Goal: Information Seeking & Learning: Learn about a topic

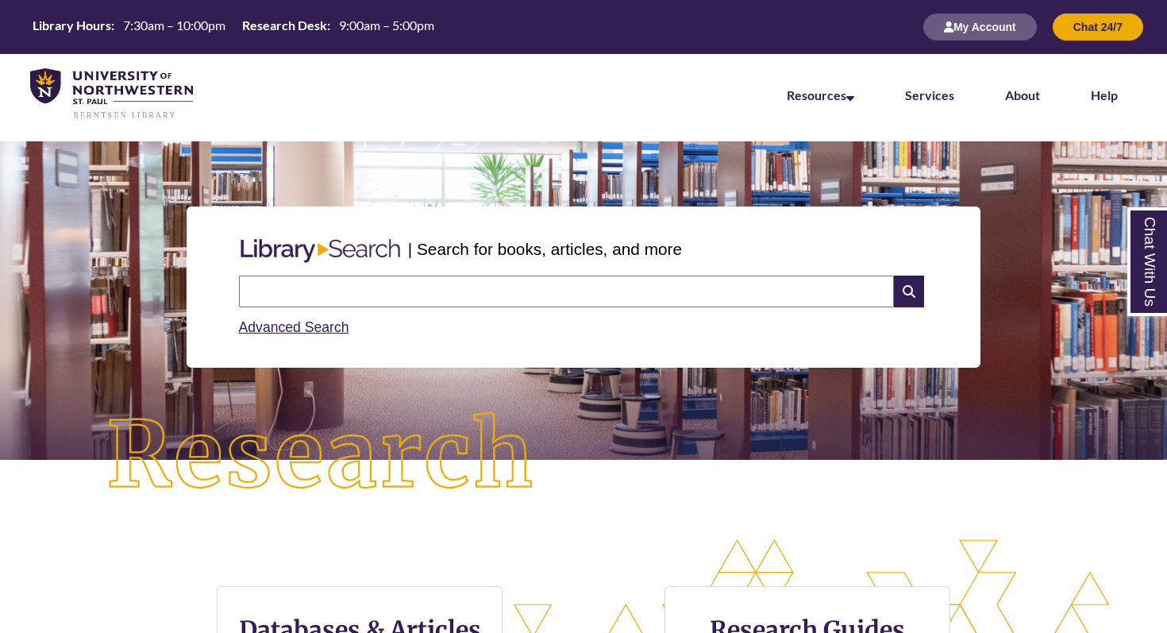
click at [679, 440] on p at bounding box center [583, 442] width 1143 height 19
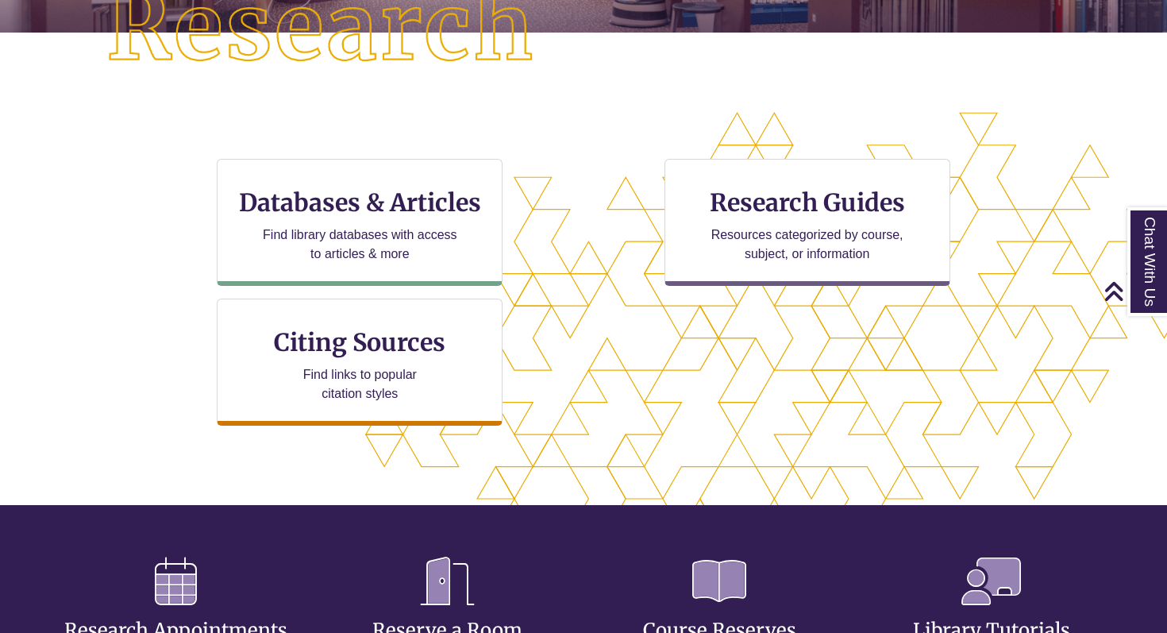
scroll to position [432, 0]
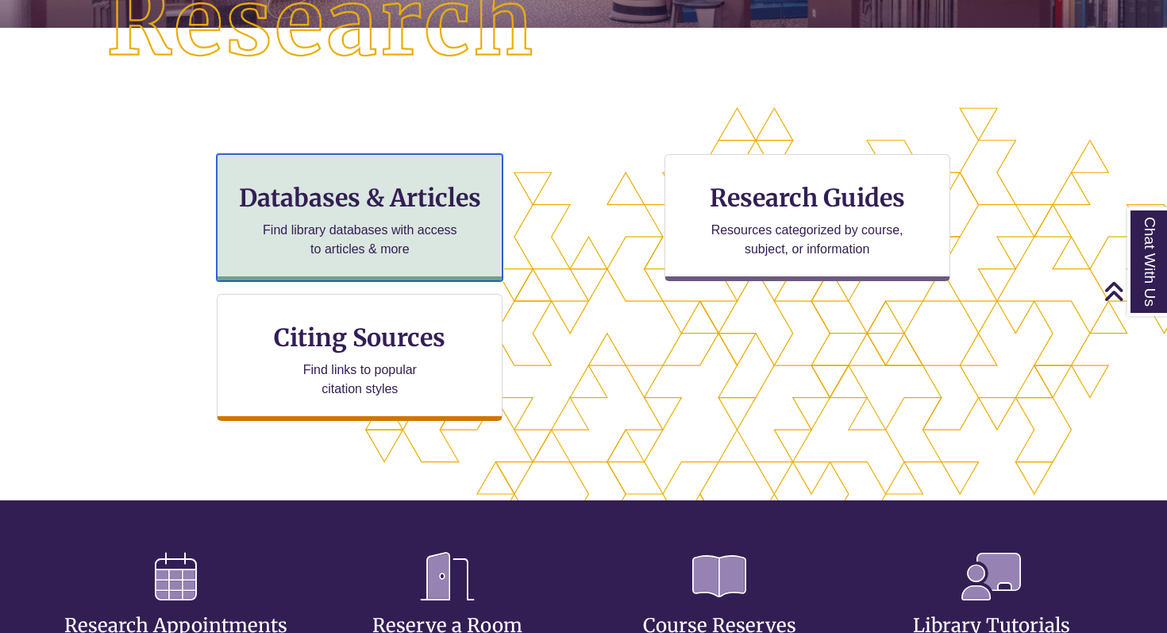
click at [413, 190] on h3 "Databases & Articles" at bounding box center [359, 198] width 259 height 30
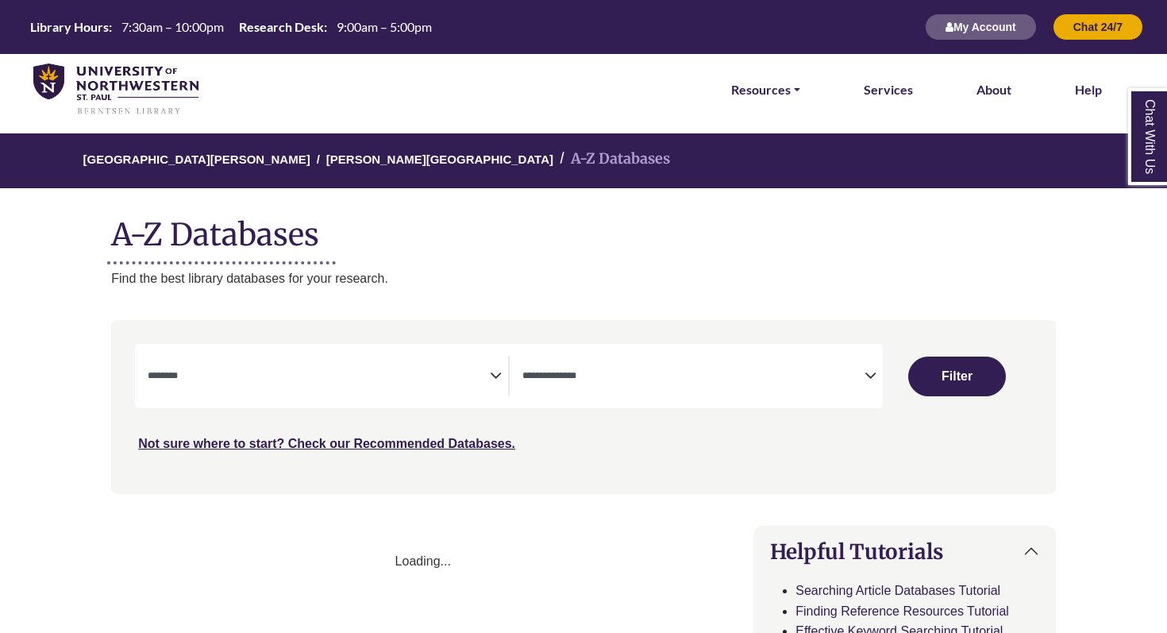
select select "Database Subject Filter"
select select "Database Types Filter"
select select "Database Subject Filter"
select select "Database Types Filter"
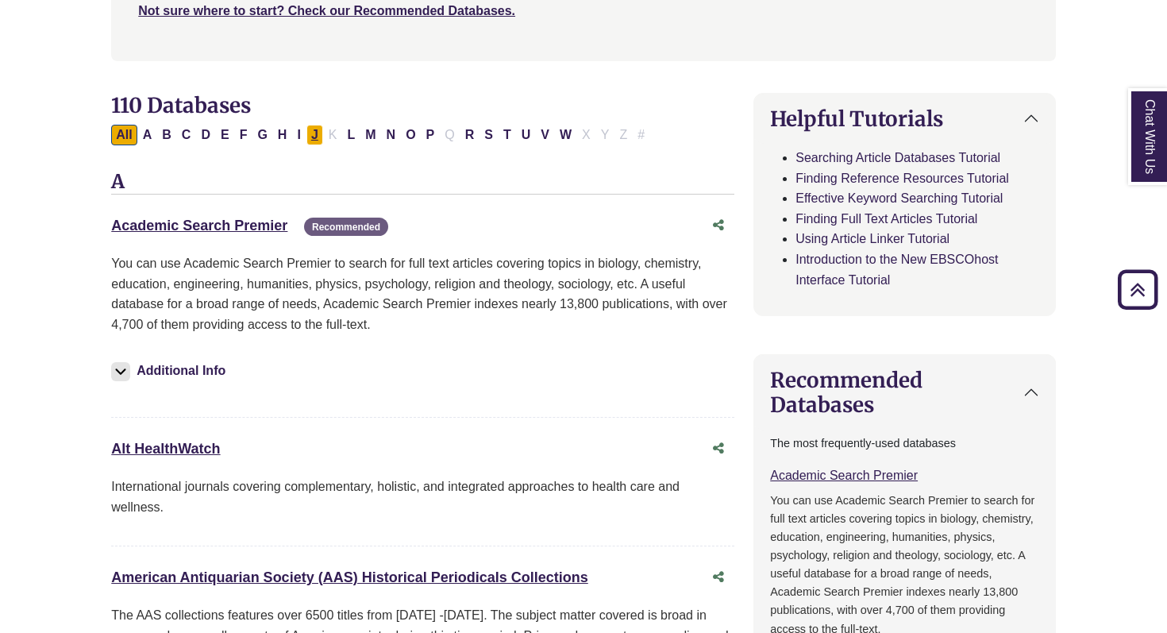
scroll to position [405, 0]
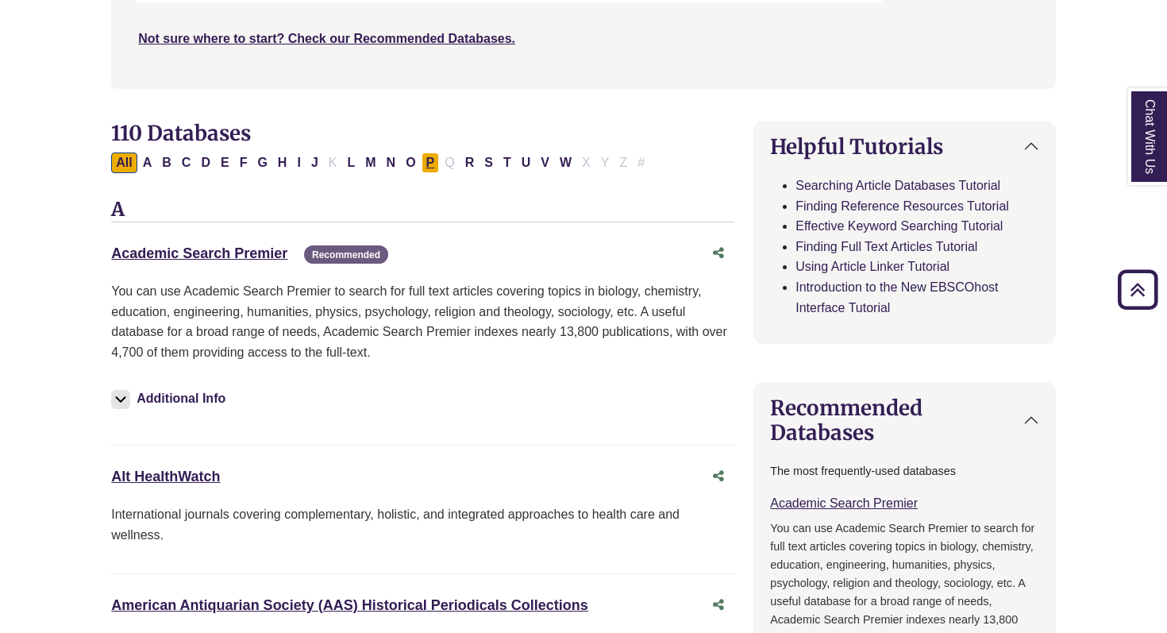
click at [423, 160] on button "P" at bounding box center [431, 162] width 18 height 21
select select "Database Subject Filter"
select select "Database Types Filter"
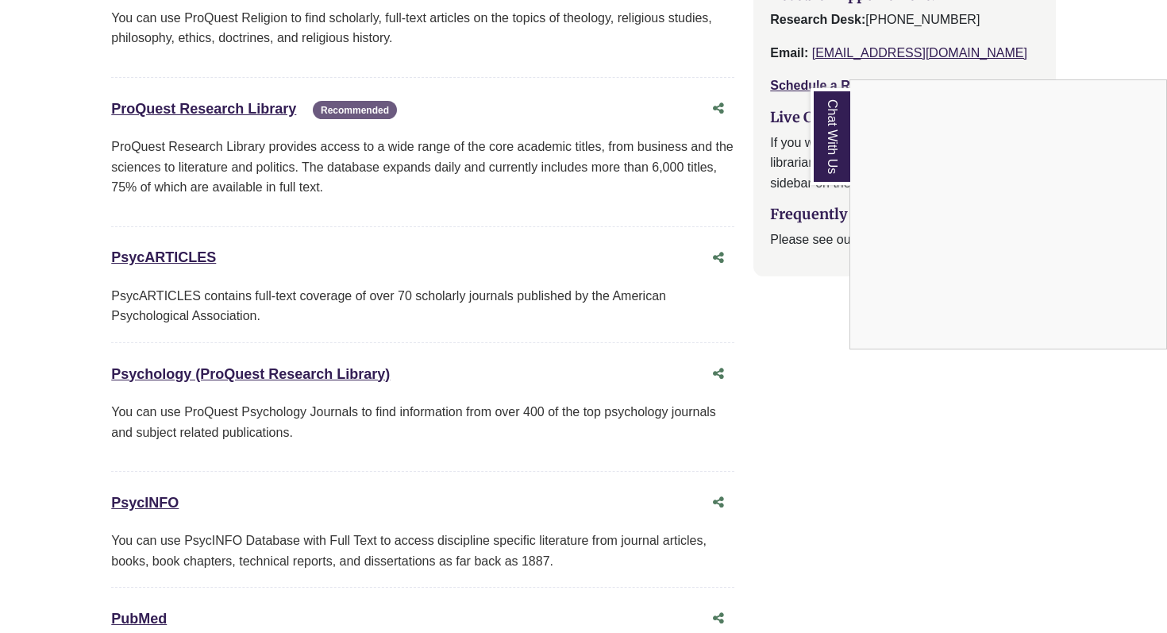
scroll to position [1824, 0]
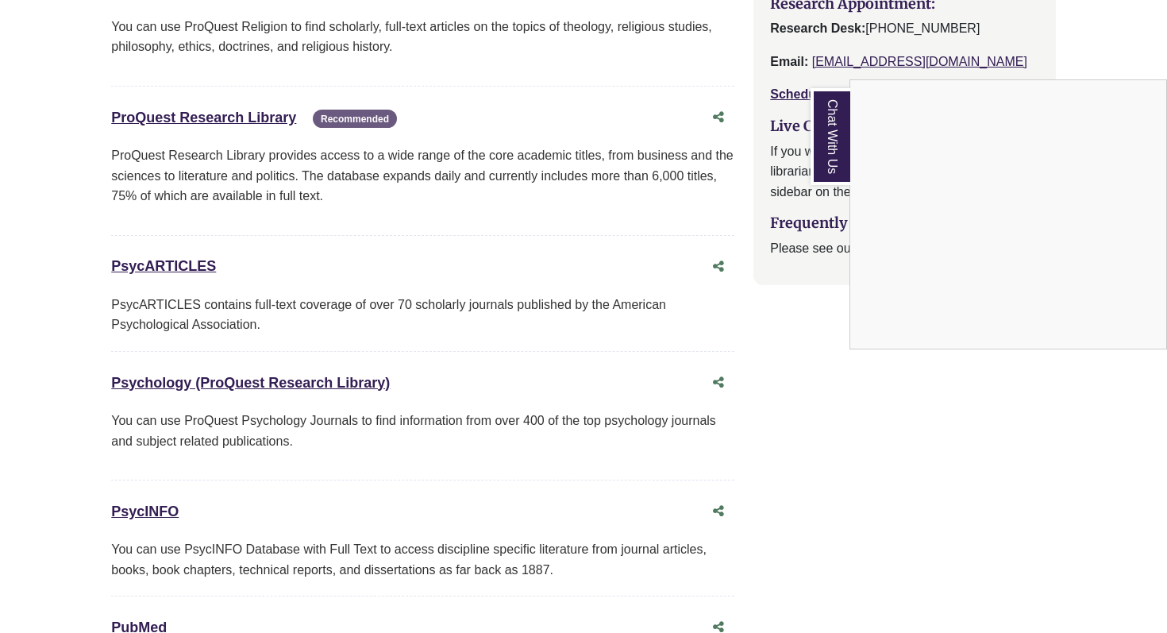
click at [166, 270] on div "Chat With Us" at bounding box center [583, 316] width 1167 height 633
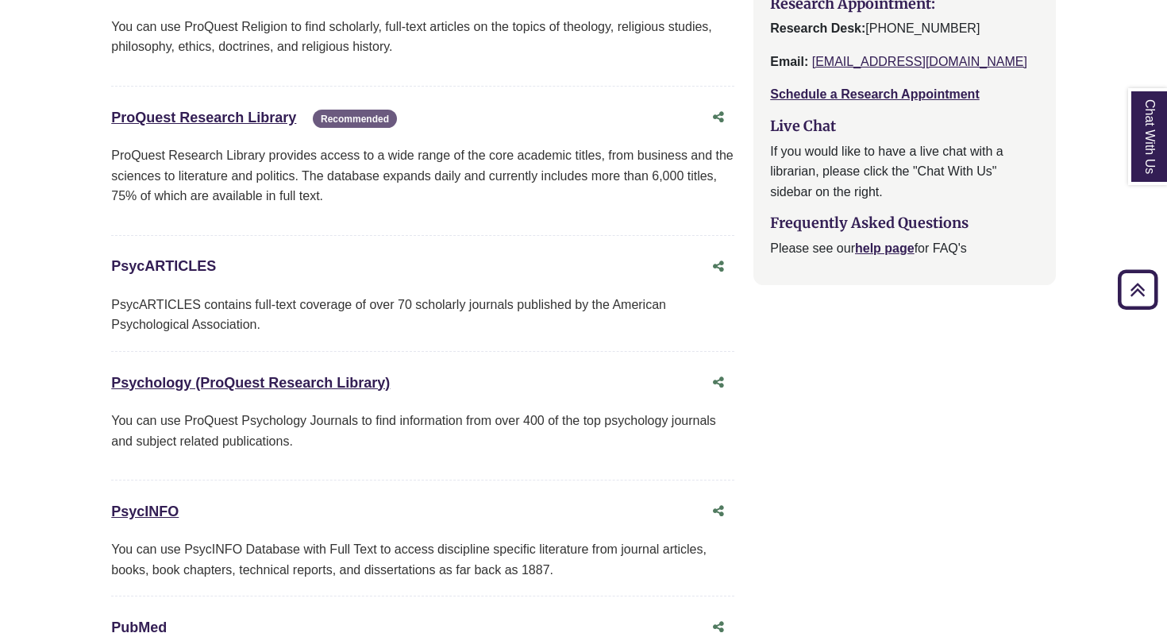
click at [155, 260] on link "PsycARTICLES This link opens in a new window" at bounding box center [163, 266] width 105 height 16
click at [345, 381] on link "Psychology (ProQuest Research Library) This link opens in a new window" at bounding box center [250, 383] width 279 height 16
click at [318, 387] on link "Psychology (ProQuest Research Library) This link opens in a new window" at bounding box center [250, 383] width 279 height 16
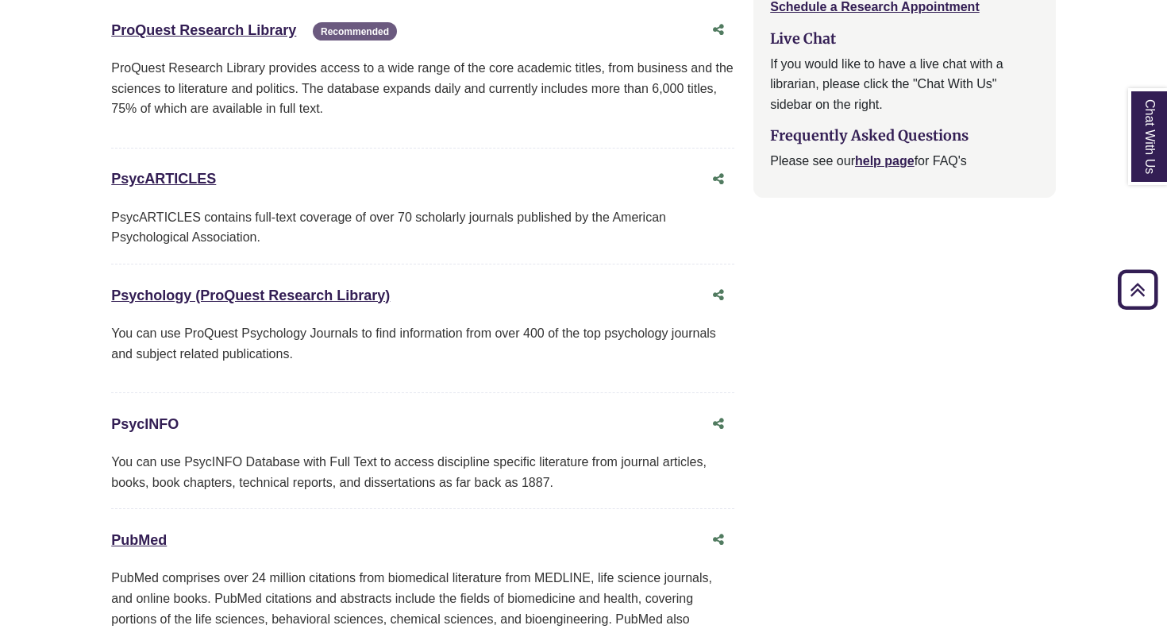
click at [137, 418] on link "PsycINFO This link opens in a new window" at bounding box center [144, 424] width 67 height 16
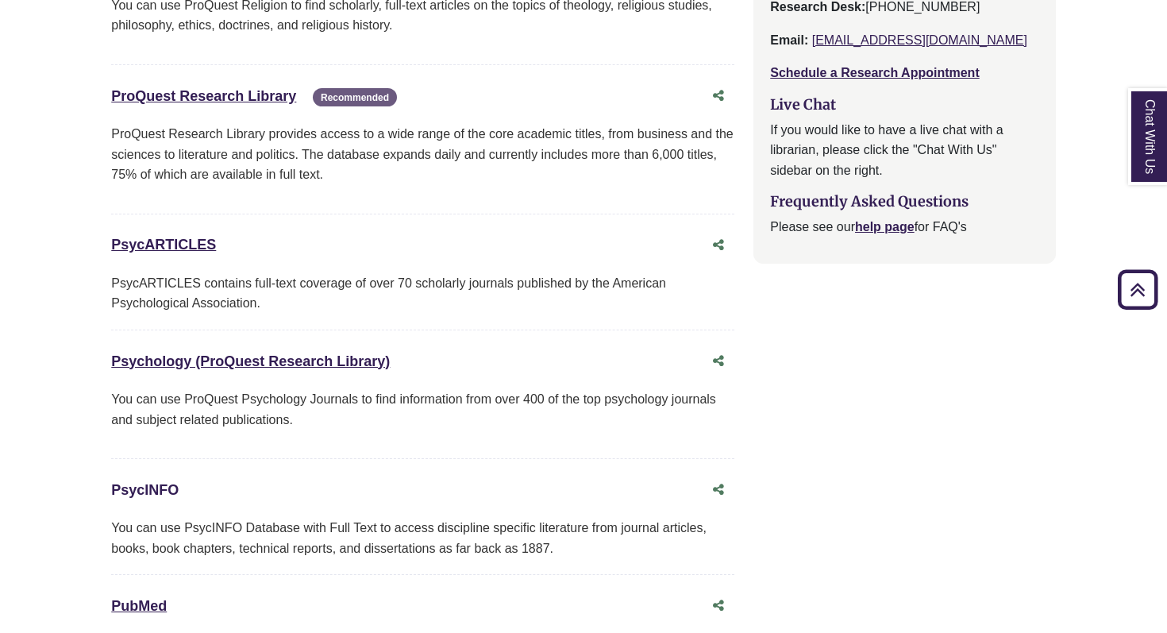
scroll to position [1712, 0]
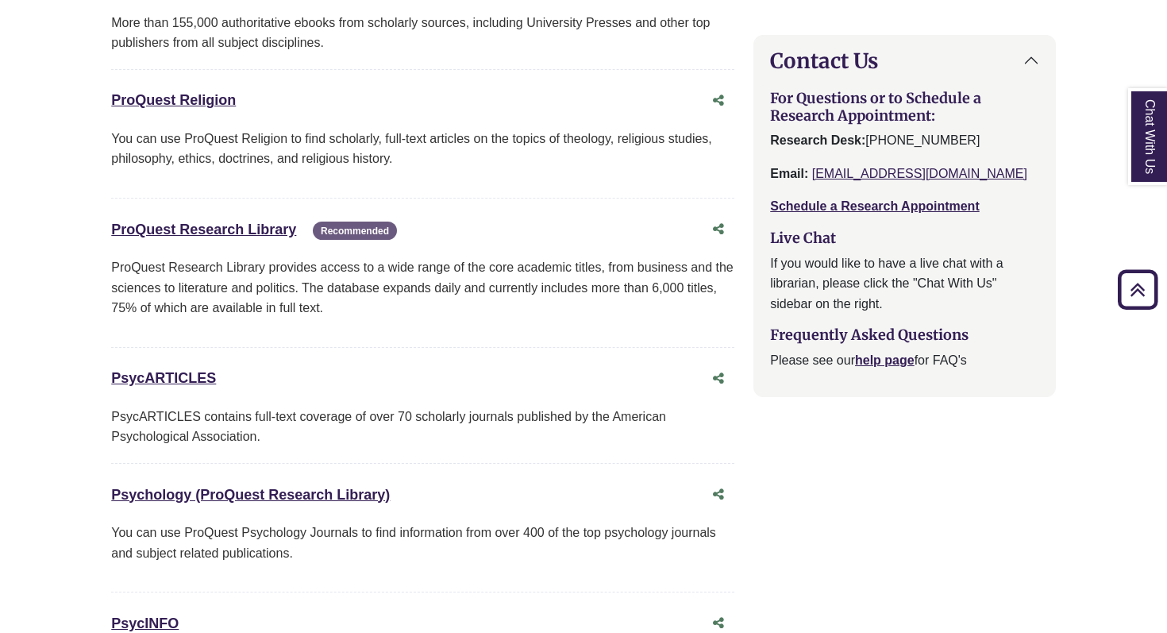
click at [225, 221] on div "ProQuest Research Library This link opens in a new window Recommended" at bounding box center [406, 229] width 591 height 23
click at [229, 231] on link "ProQuest Research Library This link opens in a new window" at bounding box center [203, 229] width 185 height 16
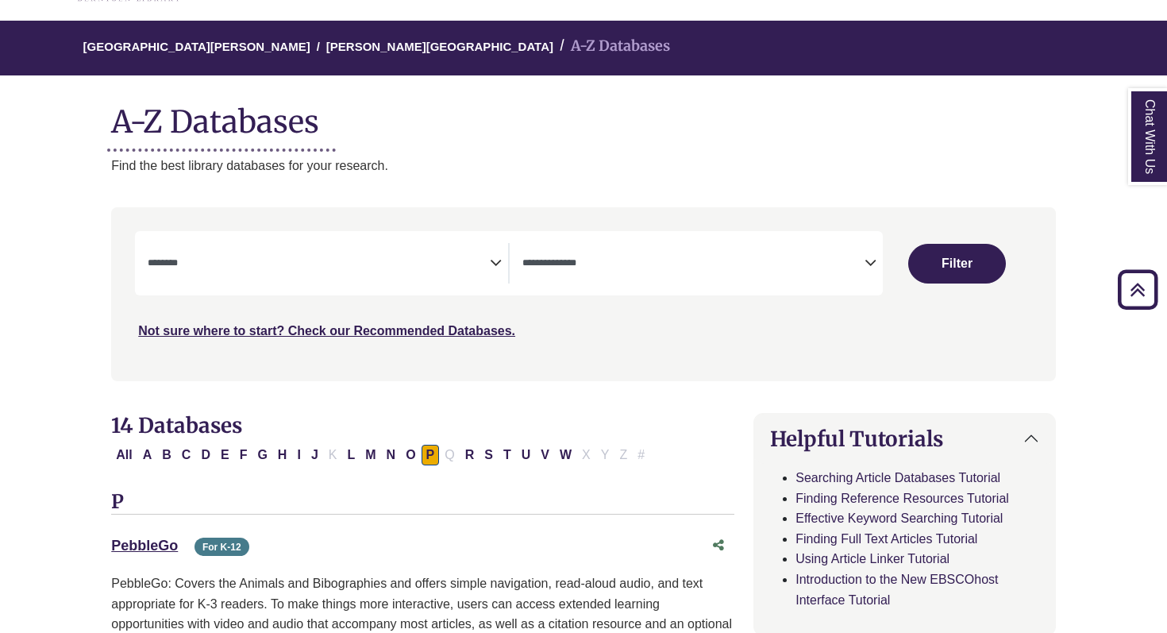
scroll to position [0, 0]
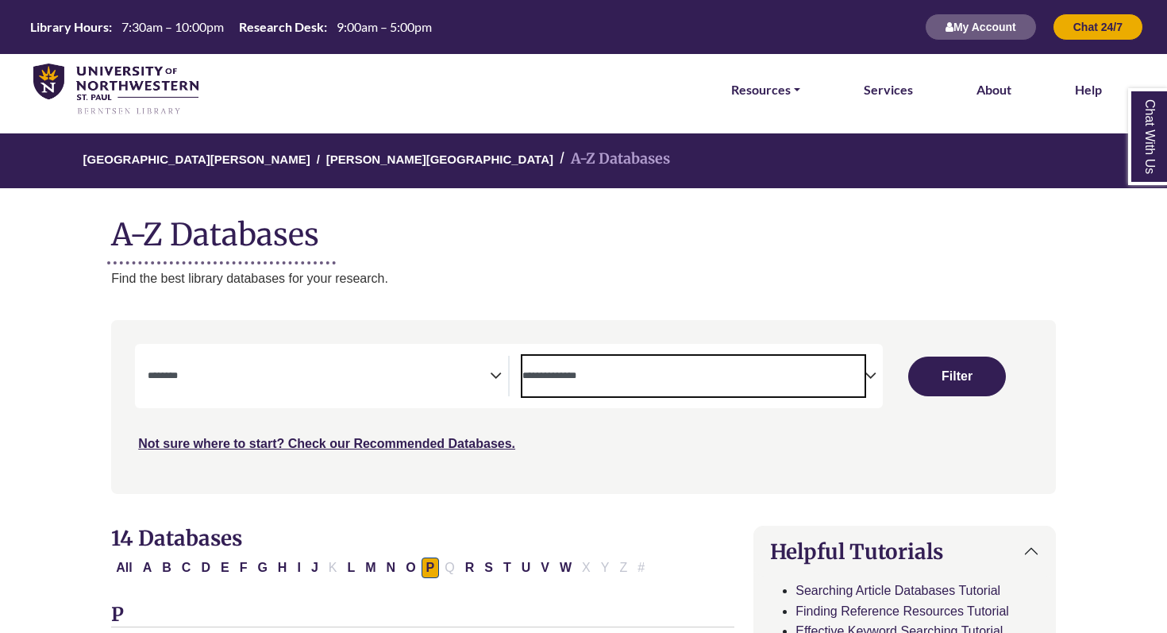
click at [660, 373] on textarea "Search" at bounding box center [693, 377] width 342 height 13
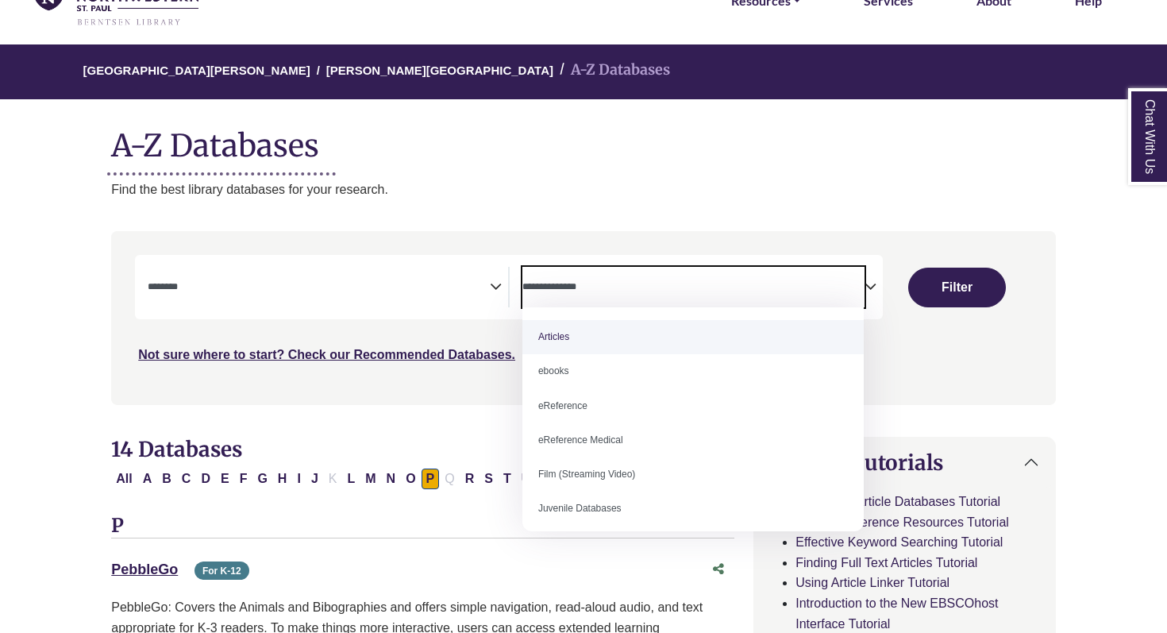
scroll to position [92, 0]
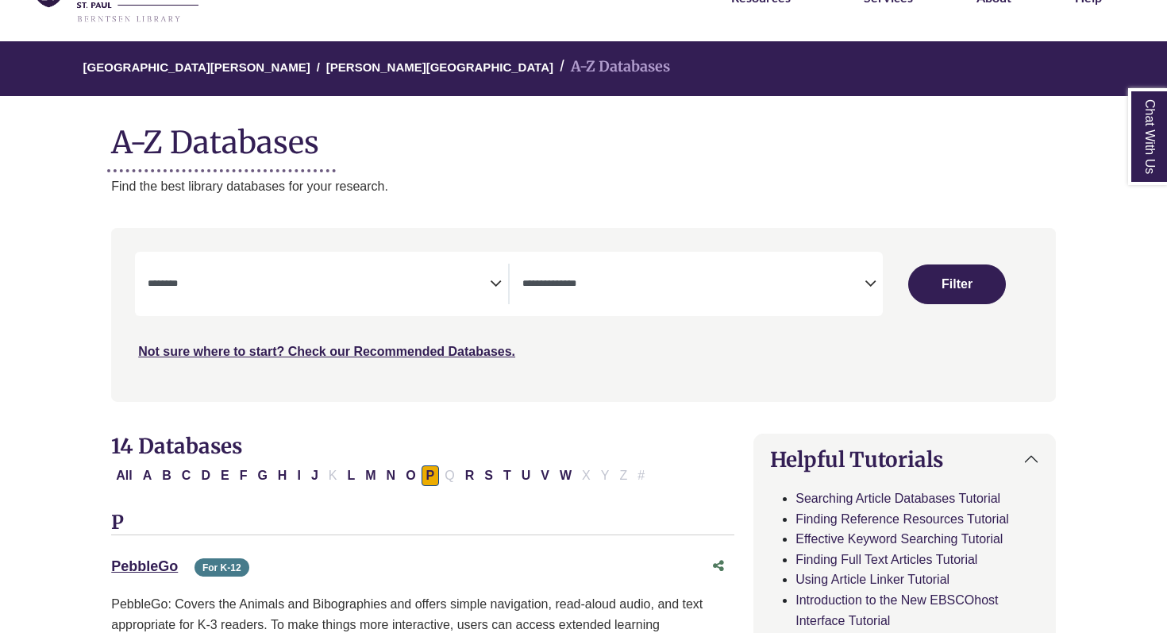
click at [452, 273] on span "Search filters" at bounding box center [319, 284] width 342 height 40
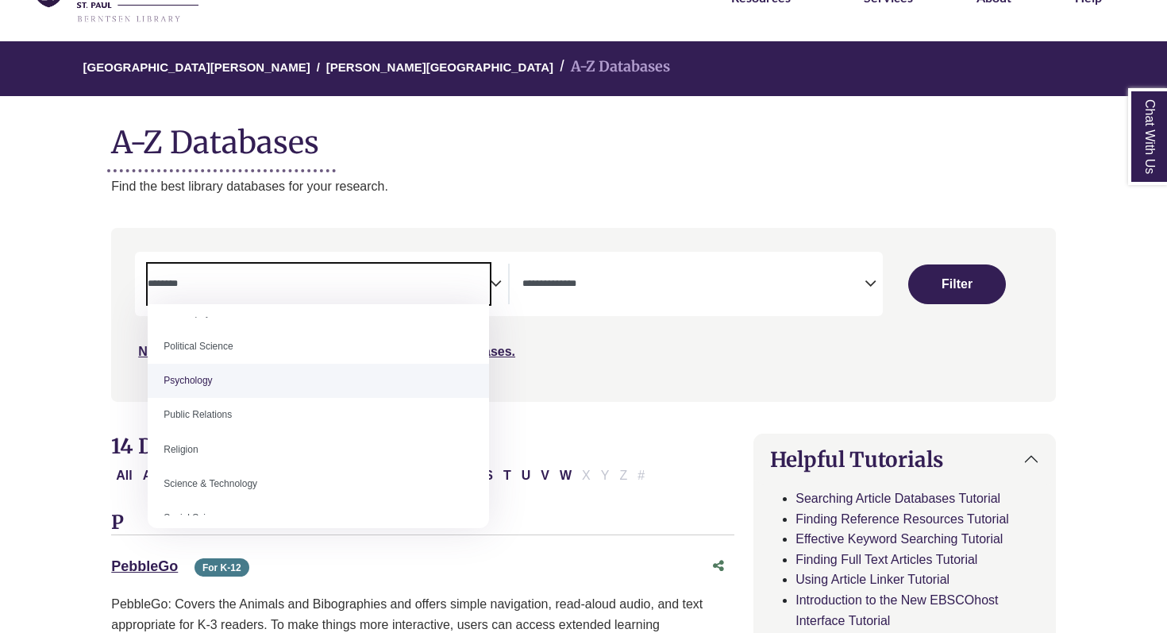
scroll to position [1223, 0]
select select "*****"
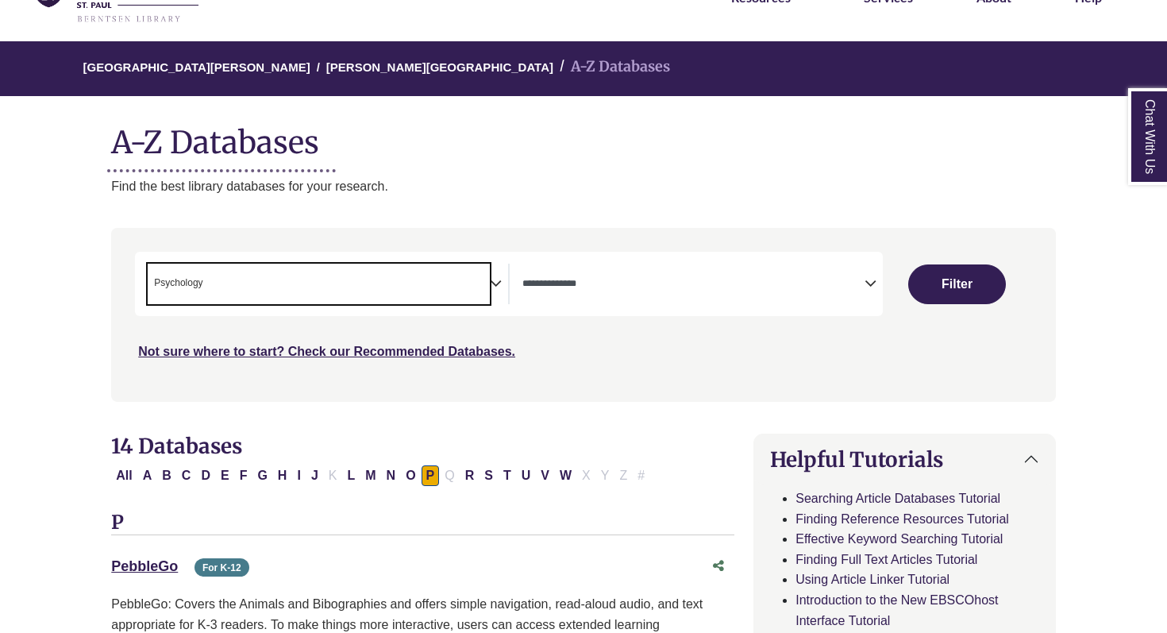
scroll to position [572, 0]
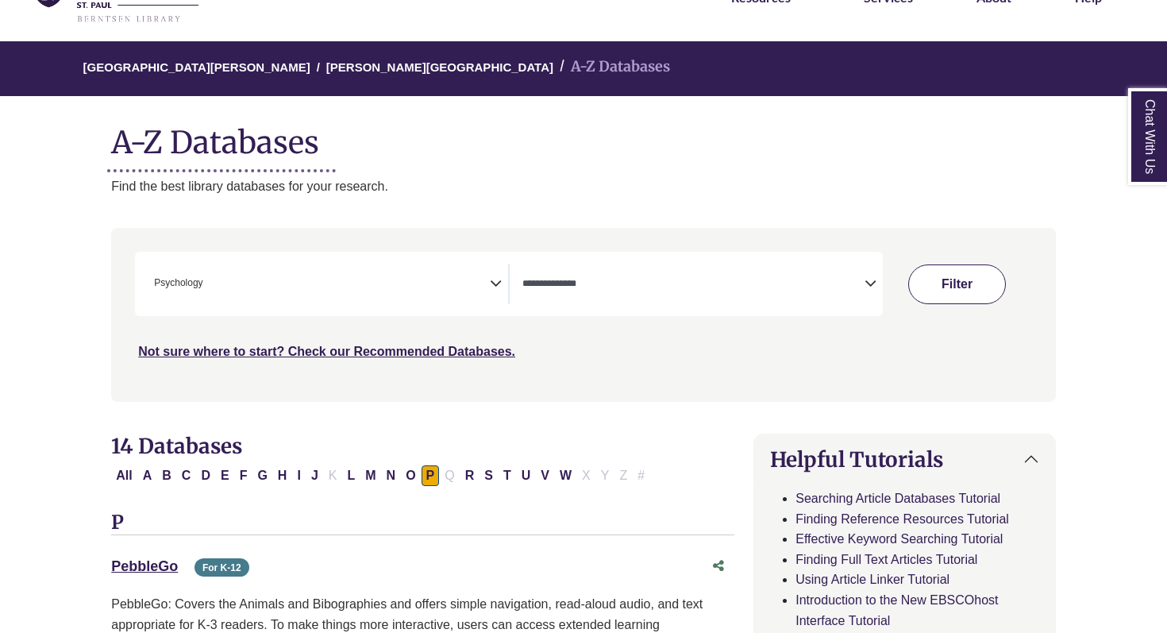
click at [934, 286] on button "Filter" at bounding box center [957, 284] width 98 height 40
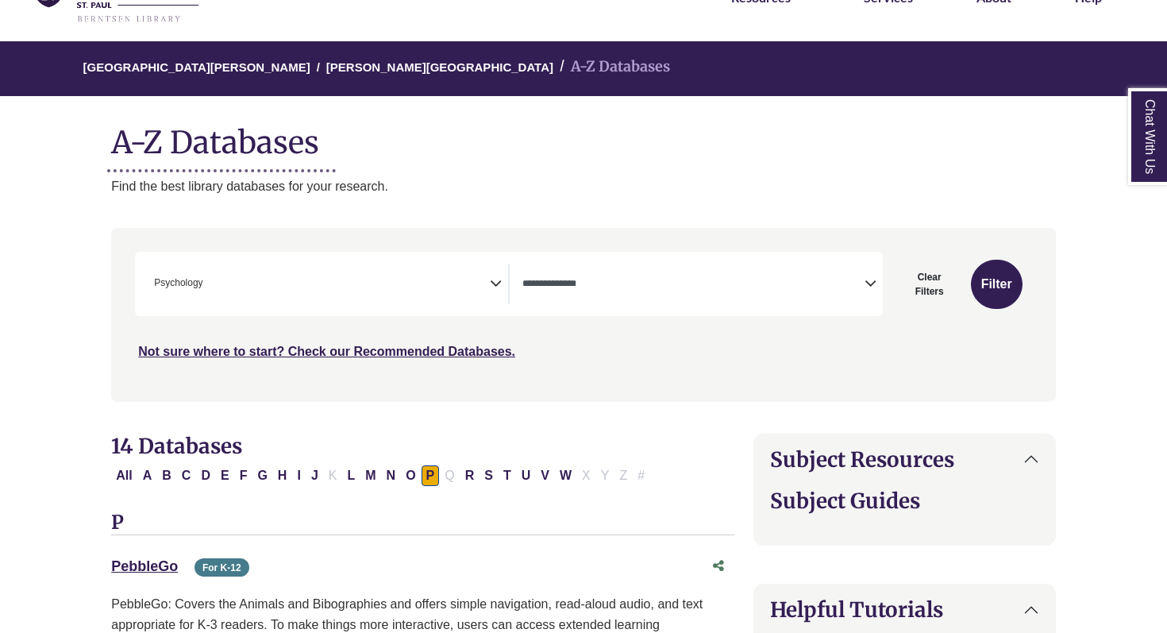
select select "Database Types Filter"
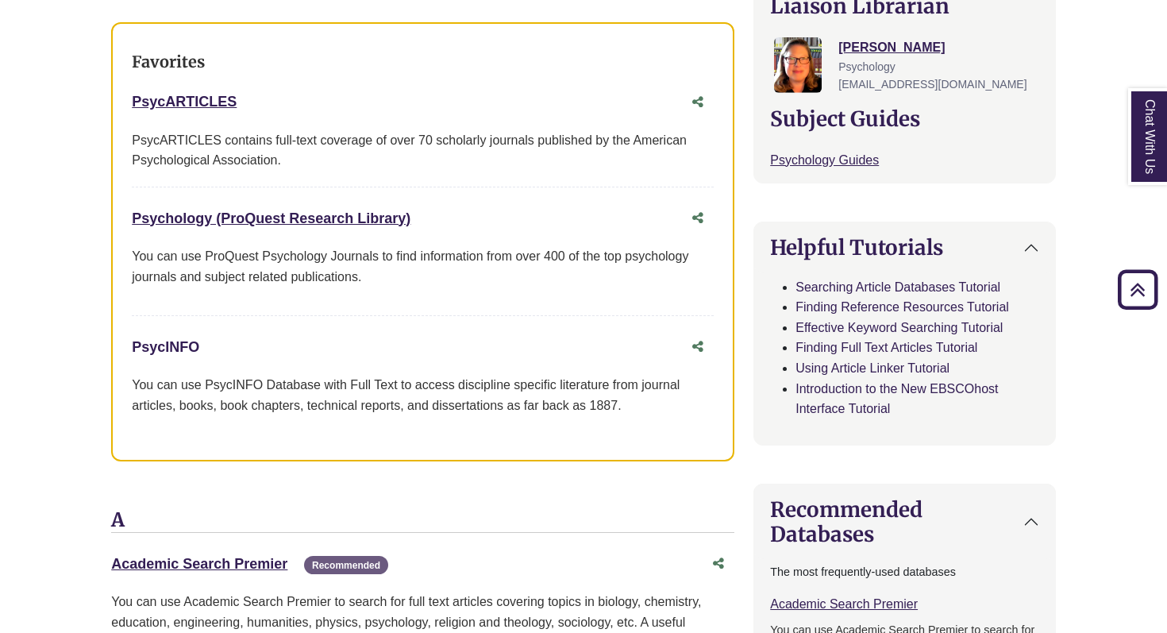
scroll to position [593, 0]
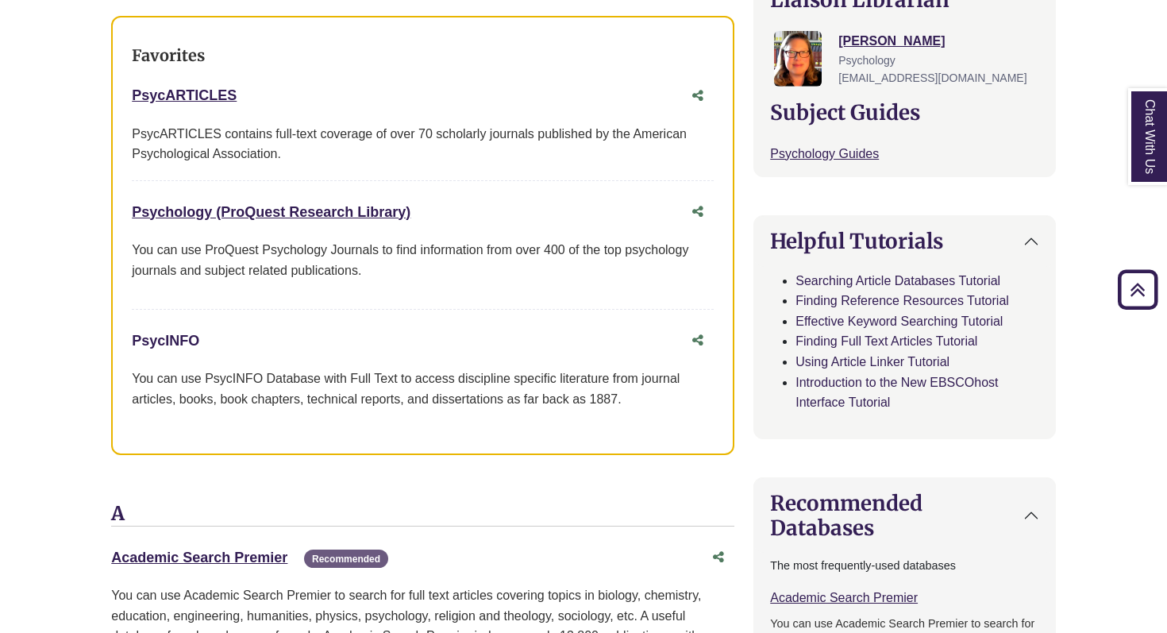
click at [172, 339] on link "PsycINFO This link opens in a new window" at bounding box center [165, 341] width 67 height 16
click at [1130, 269] on icon "Back to Top" at bounding box center [1137, 289] width 51 height 51
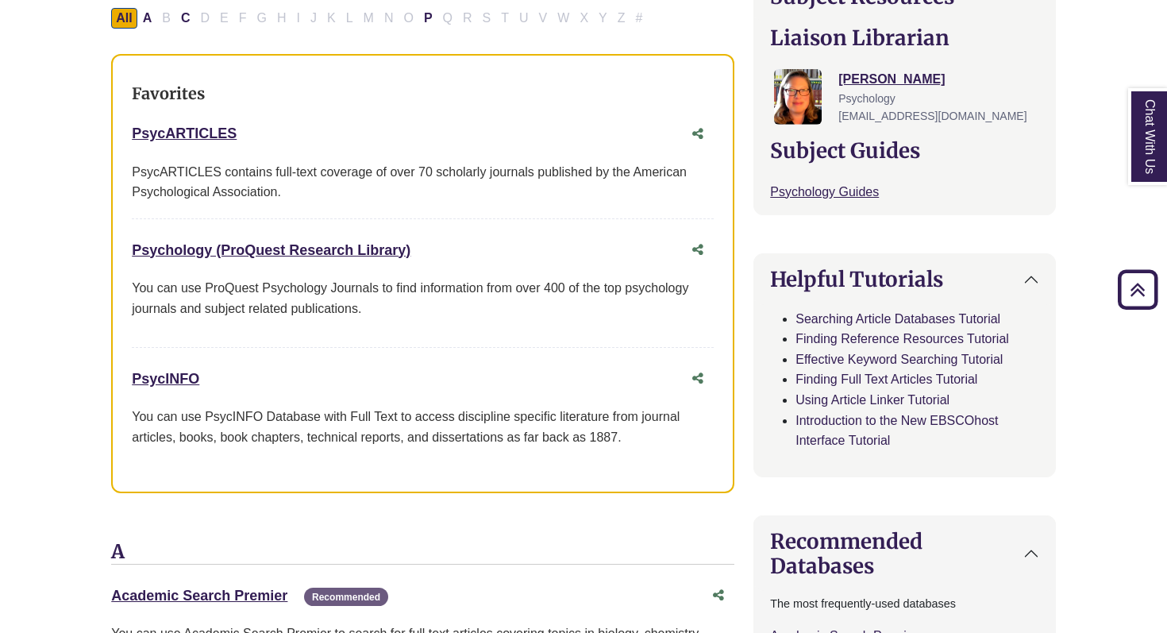
click at [1146, 154] on link "Chat With Us" at bounding box center [1148, 136] width 40 height 97
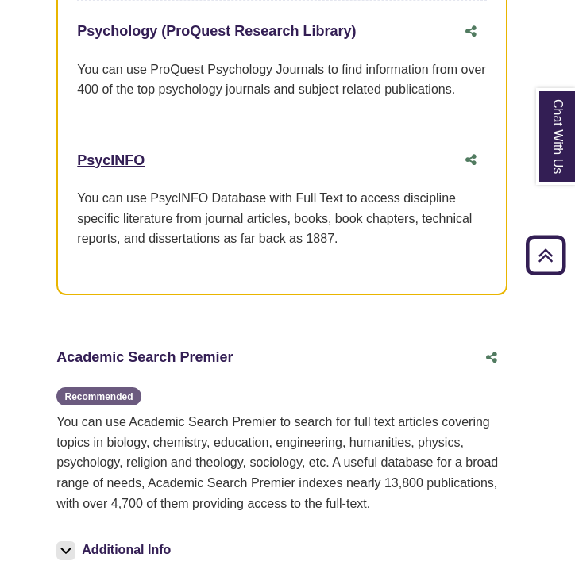
scroll to position [760, 6]
